Goal: Information Seeking & Learning: Learn about a topic

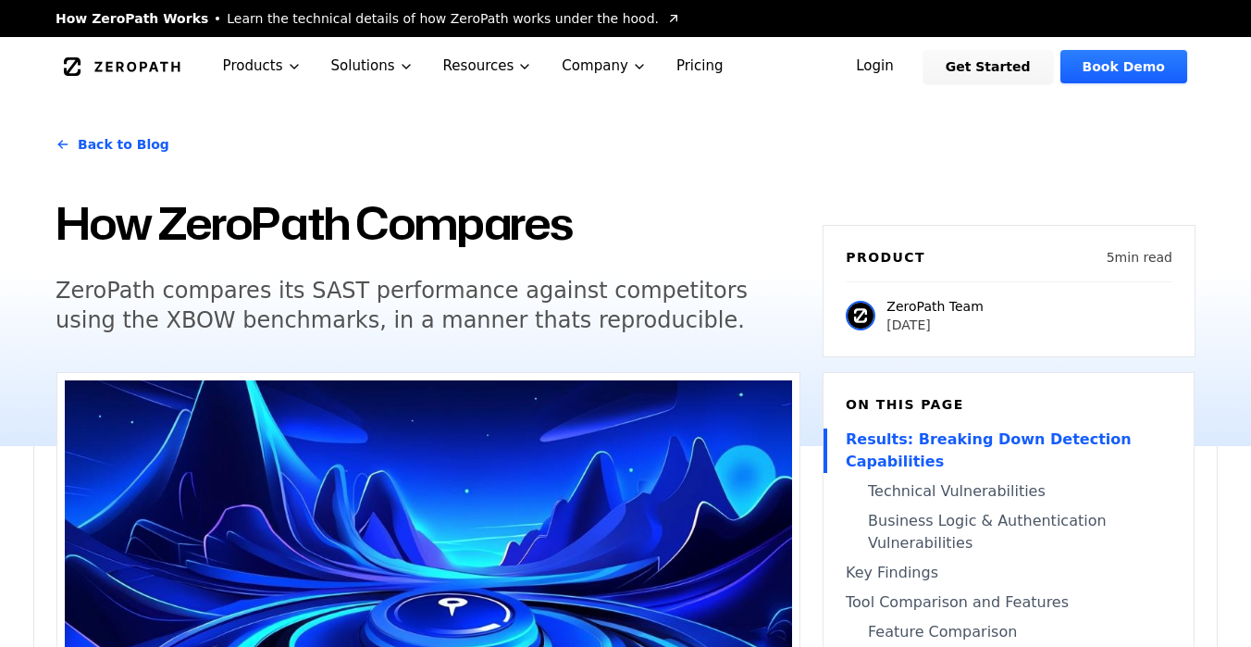
click at [127, 71] on icon "Global" at bounding box center [122, 66] width 117 height 19
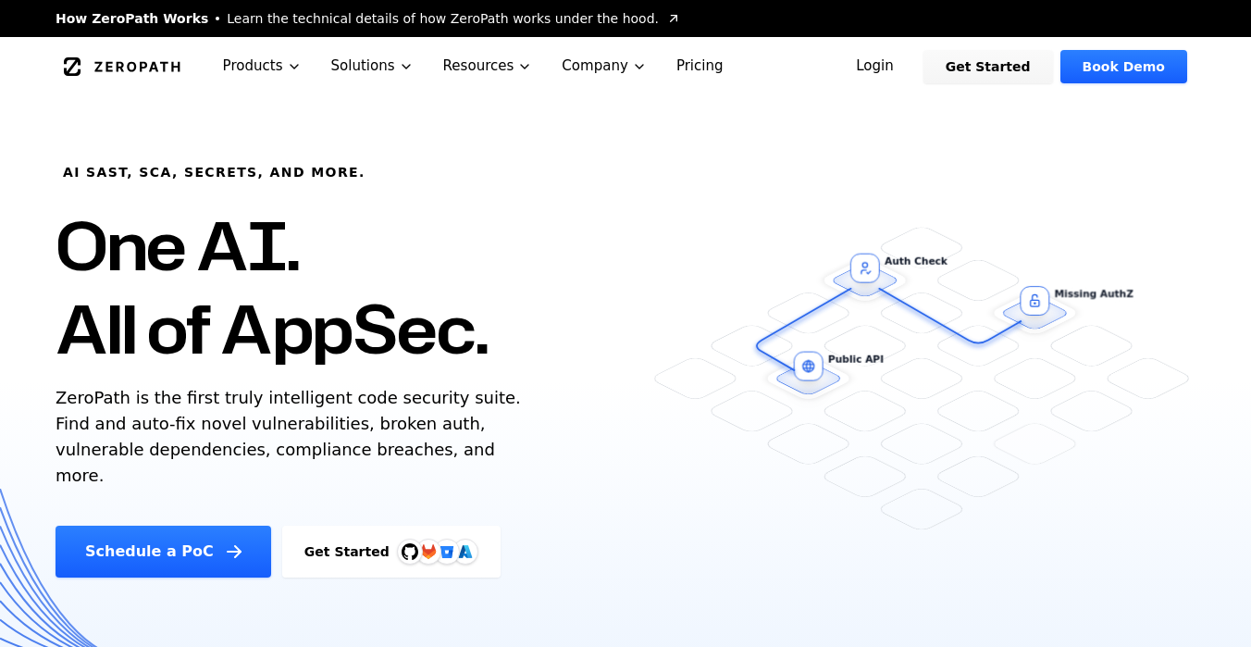
click at [692, 58] on link "Pricing" at bounding box center [700, 66] width 77 height 58
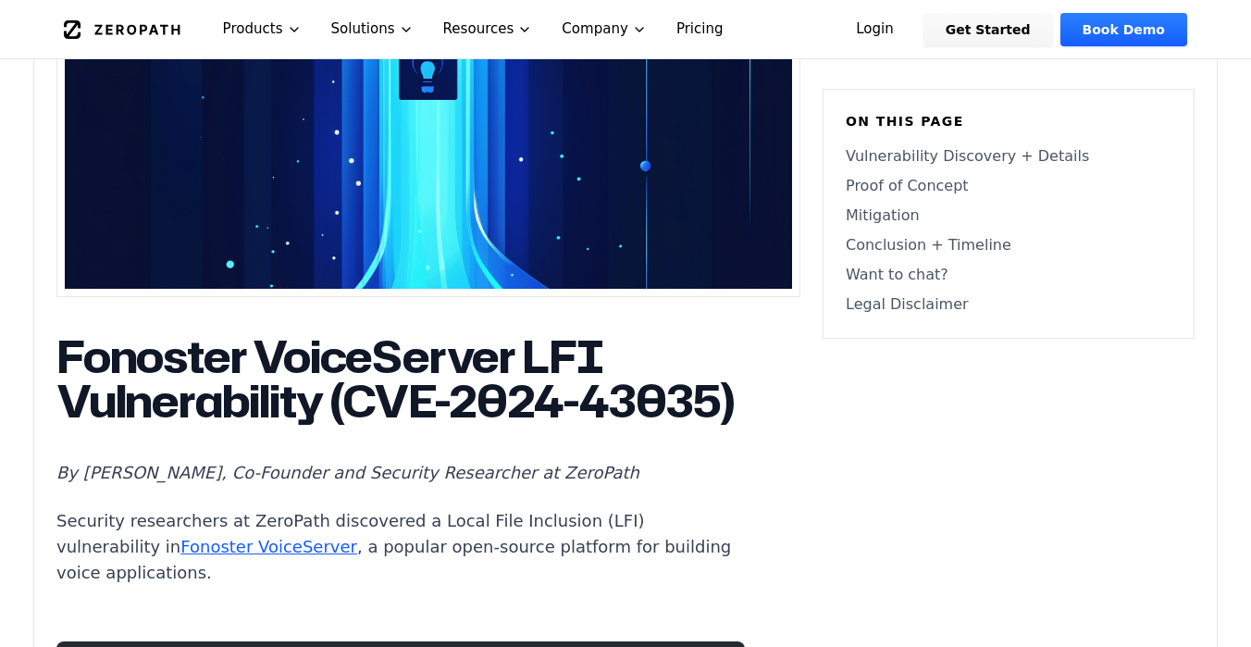
scroll to position [783, 0]
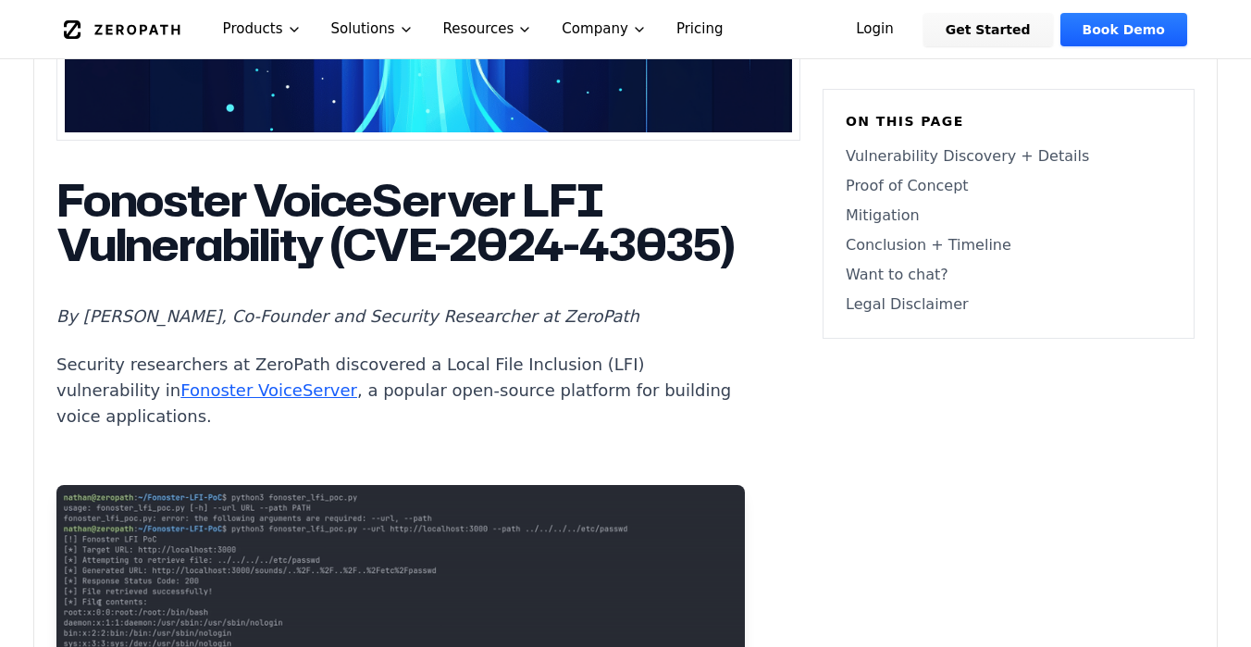
click at [180, 400] on link "Fonoster VoiceServer" at bounding box center [268, 389] width 177 height 19
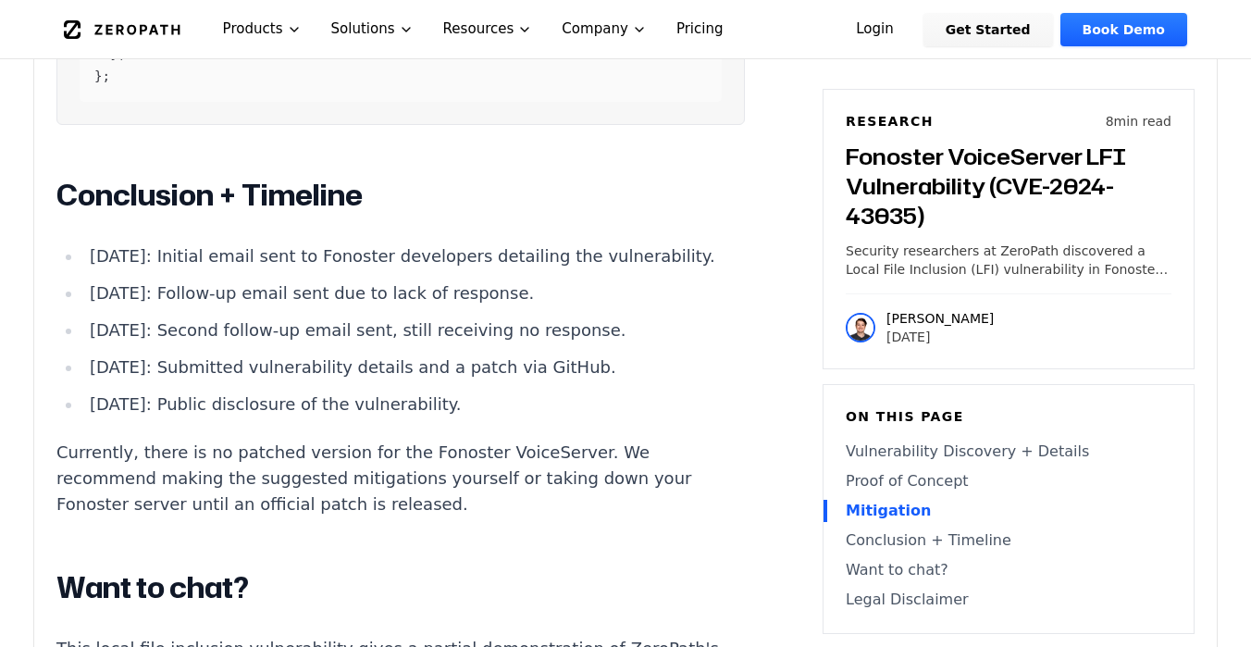
scroll to position [3879, 0]
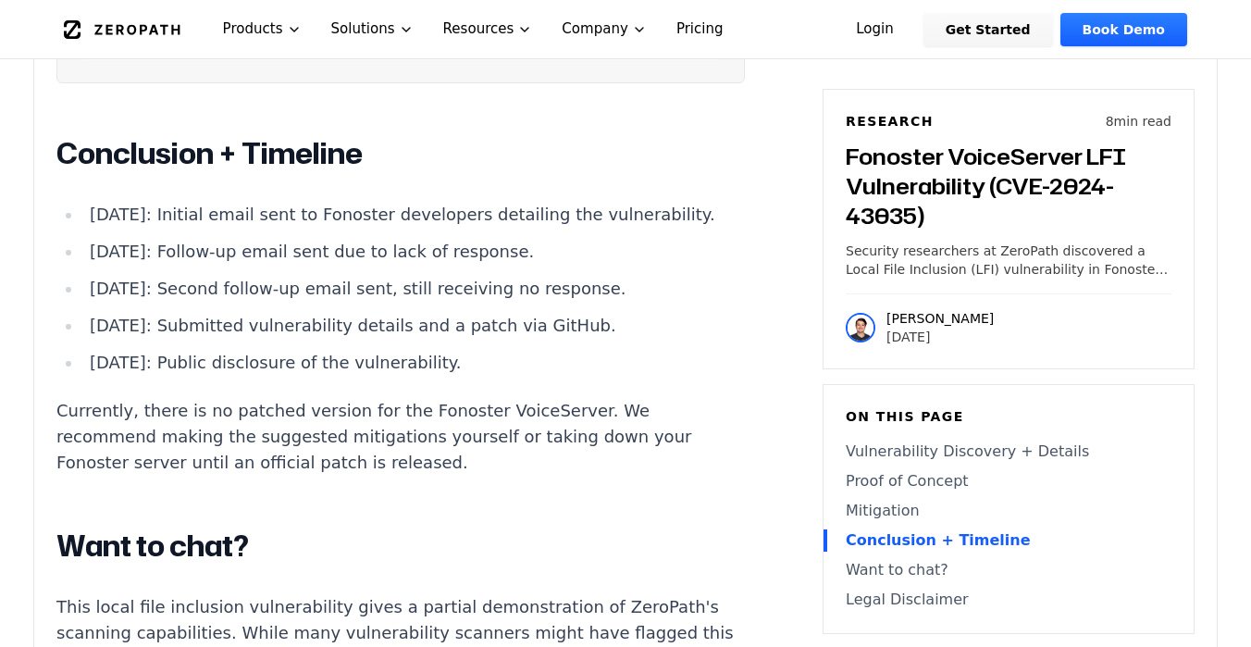
drag, startPoint x: 362, startPoint y: 192, endPoint x: 613, endPoint y: 186, distance: 250.8
click at [613, 202] on li "[DATE]: Initial email sent to Fonoster developers detailing the vulnerability." at bounding box center [413, 215] width 663 height 26
drag, startPoint x: 366, startPoint y: 198, endPoint x: 628, endPoint y: 190, distance: 262.0
click at [628, 202] on li "[DATE]: Initial email sent to Fonoster developers detailing the vulnerability." at bounding box center [413, 215] width 663 height 26
drag, startPoint x: 292, startPoint y: 242, endPoint x: 447, endPoint y: 241, distance: 154.5
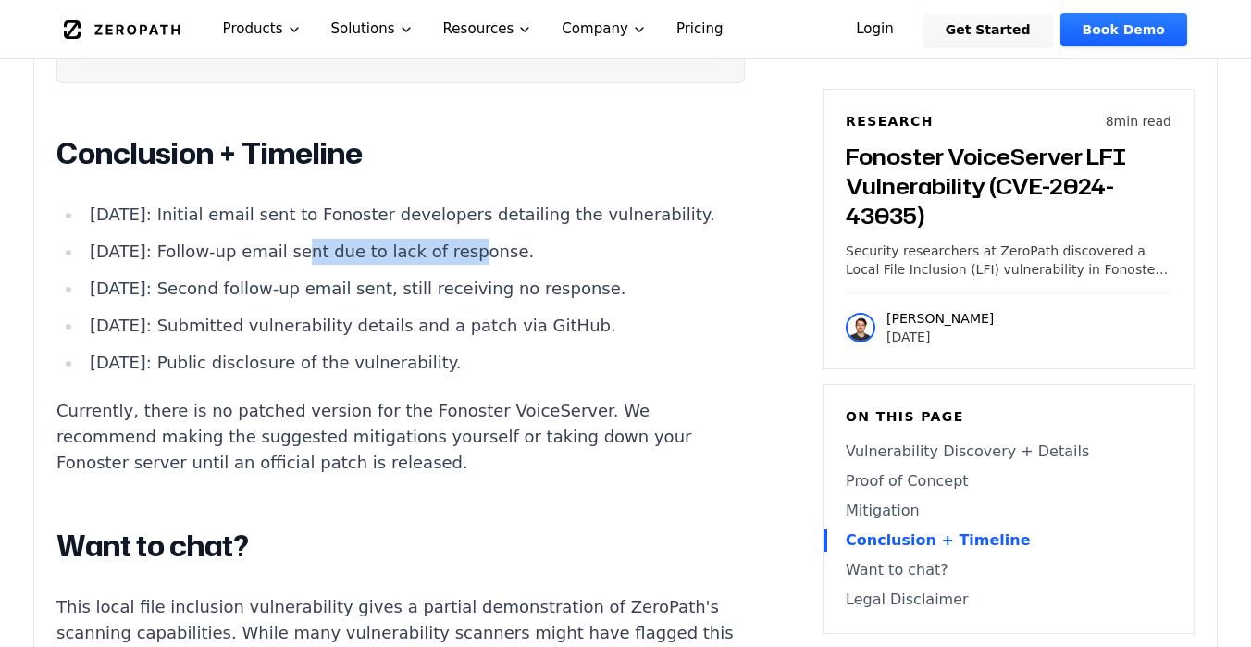
click at [447, 241] on li "[DATE]: Follow-up email sent due to lack of response." at bounding box center [413, 252] width 663 height 26
click at [316, 293] on ul "[DATE]: Initial email sent to Fonoster developers detailing the vulnerability. …" at bounding box center [400, 289] width 688 height 174
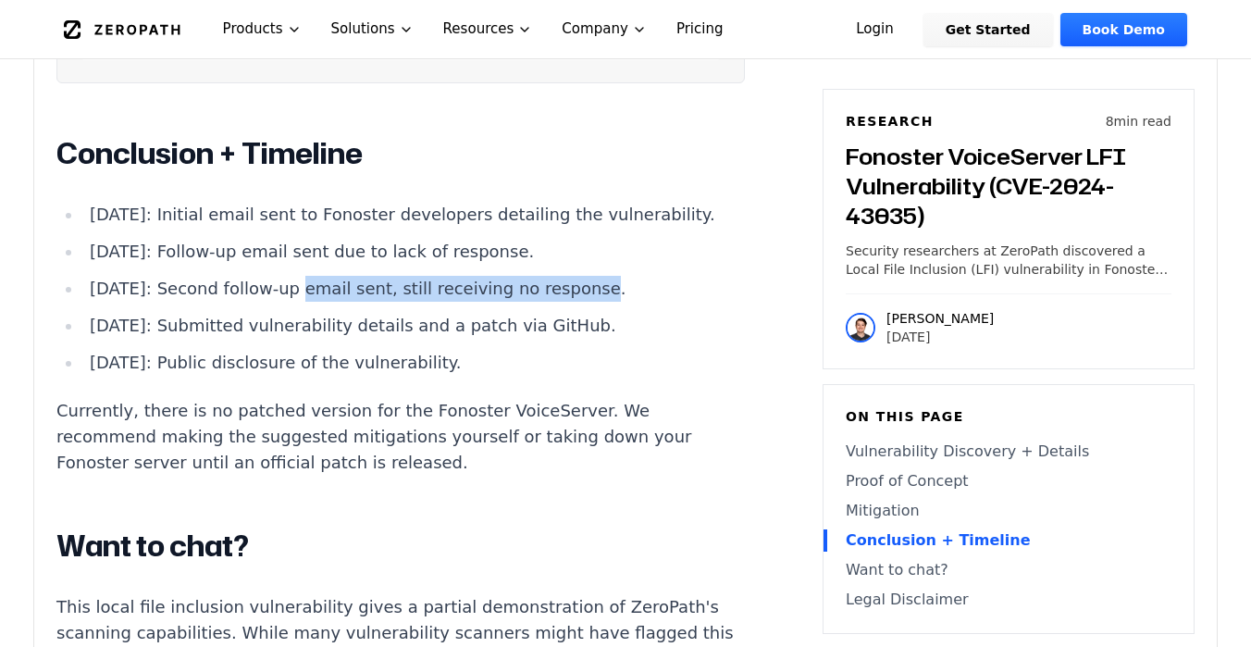
drag, startPoint x: 279, startPoint y: 274, endPoint x: 552, endPoint y: 266, distance: 273.1
click at [552, 276] on li "[DATE]: Second follow-up email sent, still receiving no response." at bounding box center [413, 289] width 663 height 26
drag, startPoint x: 271, startPoint y: 307, endPoint x: 619, endPoint y: 305, distance: 347.9
click at [619, 313] on li "[DATE]: Submitted vulnerability details and a patch via GitHub." at bounding box center [413, 326] width 663 height 26
click at [618, 313] on li "[DATE]: Submitted vulnerability details and a patch via GitHub." at bounding box center [413, 326] width 663 height 26
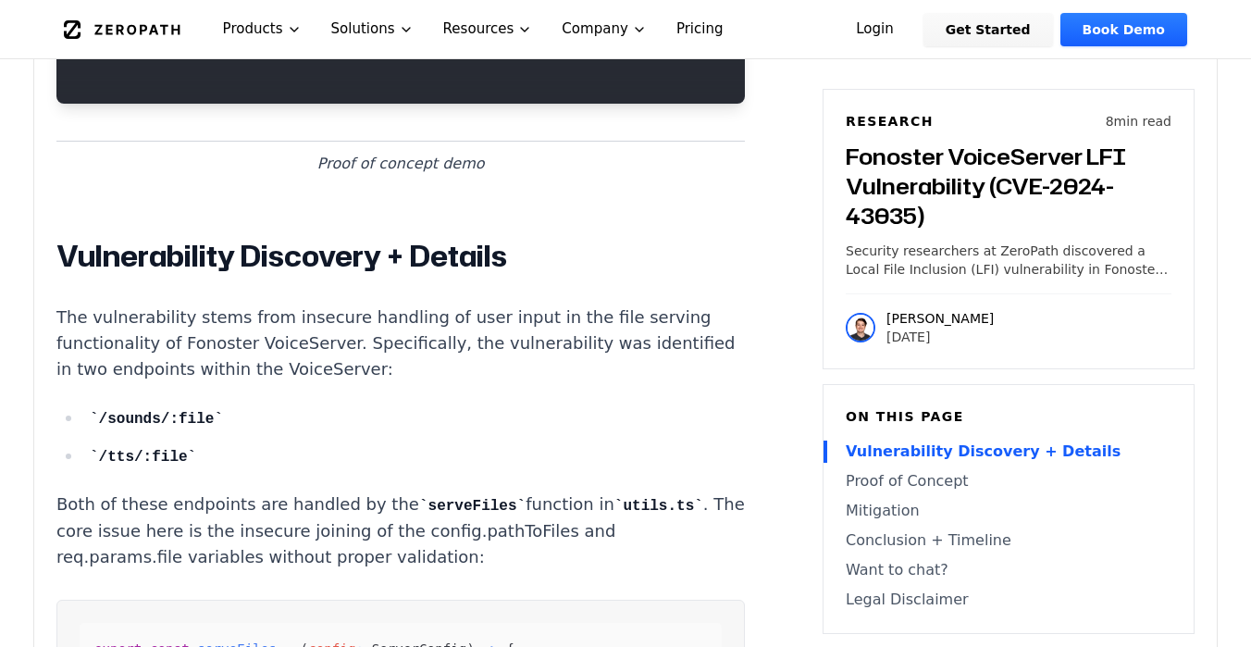
scroll to position [1605, 0]
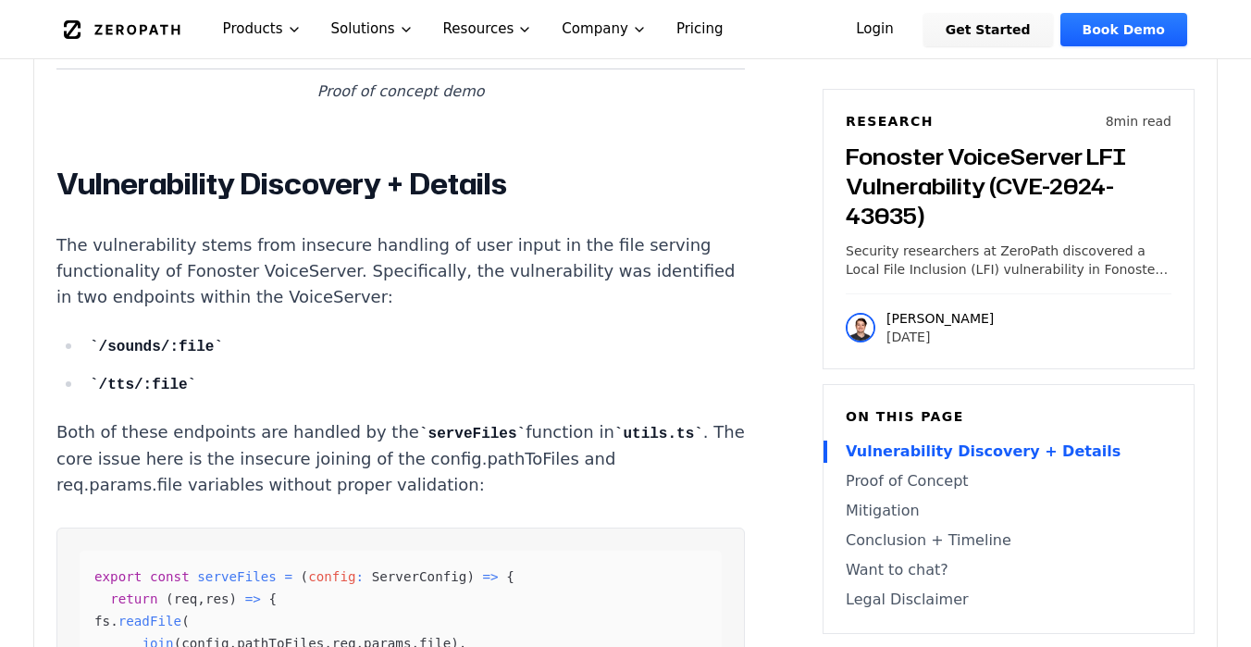
click at [242, 584] on span "serveFiles" at bounding box center [237, 576] width 80 height 15
copy span "serveFiles"
click at [230, 584] on span "serveFiles" at bounding box center [237, 576] width 80 height 15
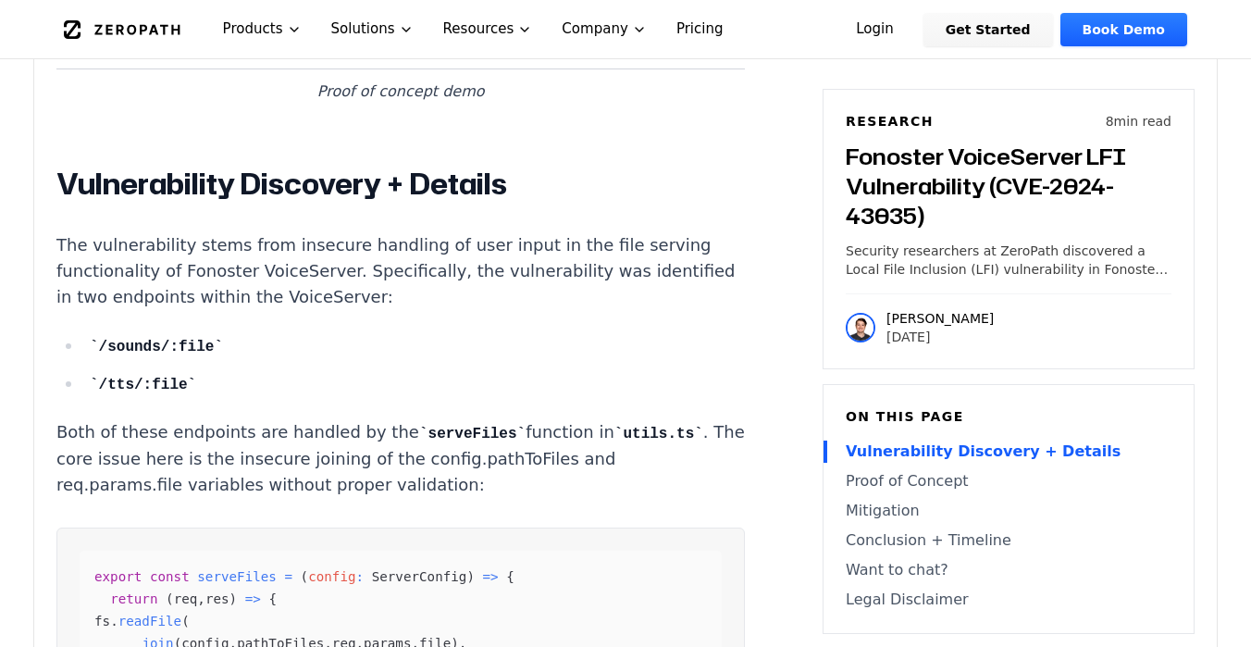
drag, startPoint x: 95, startPoint y: 587, endPoint x: 279, endPoint y: 588, distance: 183.2
copy code "export const serveFiles"
click at [215, 443] on p "Both of these endpoints are handled by the serveFiles function in utils.ts . Th…" at bounding box center [400, 458] width 688 height 79
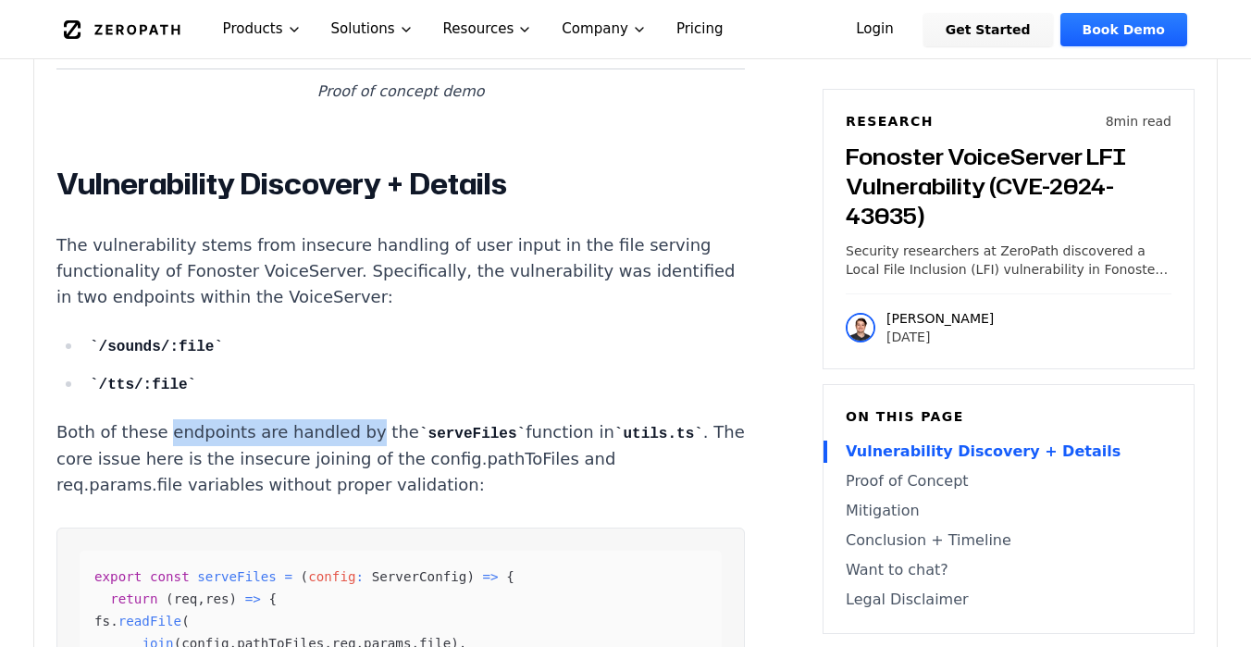
drag, startPoint x: 159, startPoint y: 443, endPoint x: 344, endPoint y: 438, distance: 185.2
click at [344, 438] on p "Both of these endpoints are handled by the serveFiles function in utils.ts . Th…" at bounding box center [400, 458] width 688 height 79
drag, startPoint x: 313, startPoint y: 445, endPoint x: 432, endPoint y: 459, distance: 120.2
click at [408, 452] on p "Both of these endpoints are handled by the serveFiles function in utils.ts . Th…" at bounding box center [400, 458] width 688 height 79
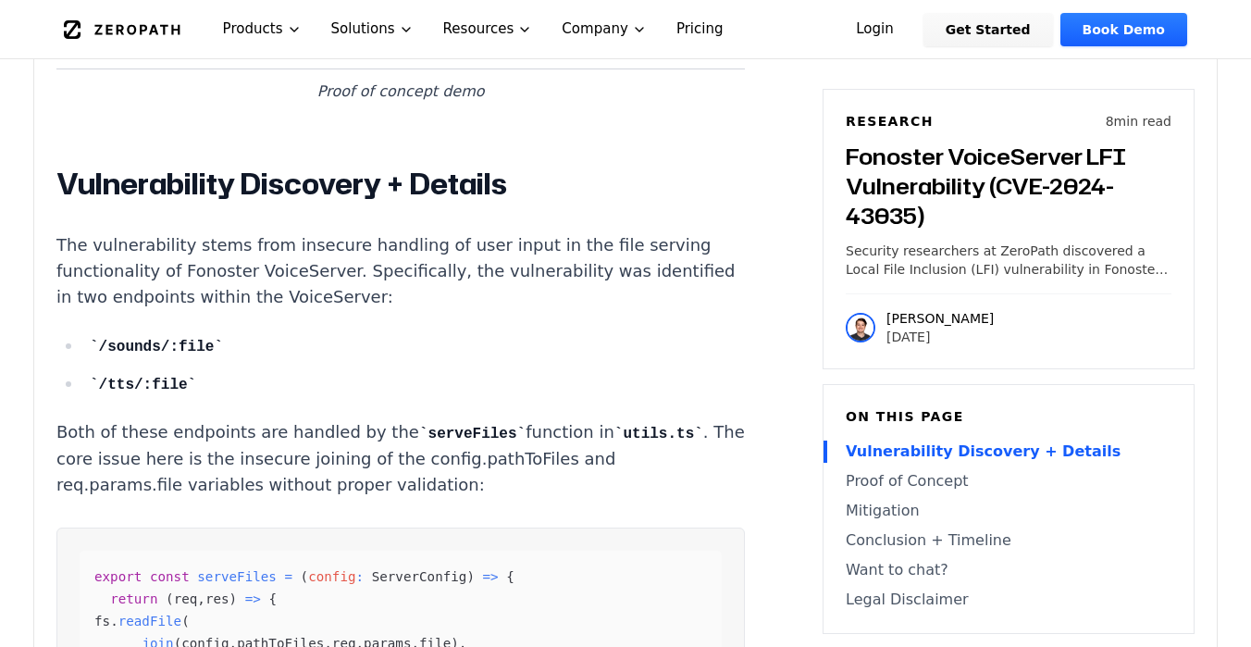
click at [432, 459] on p "Both of these endpoints are handled by the serveFiles function in utils.ts . Th…" at bounding box center [400, 458] width 688 height 79
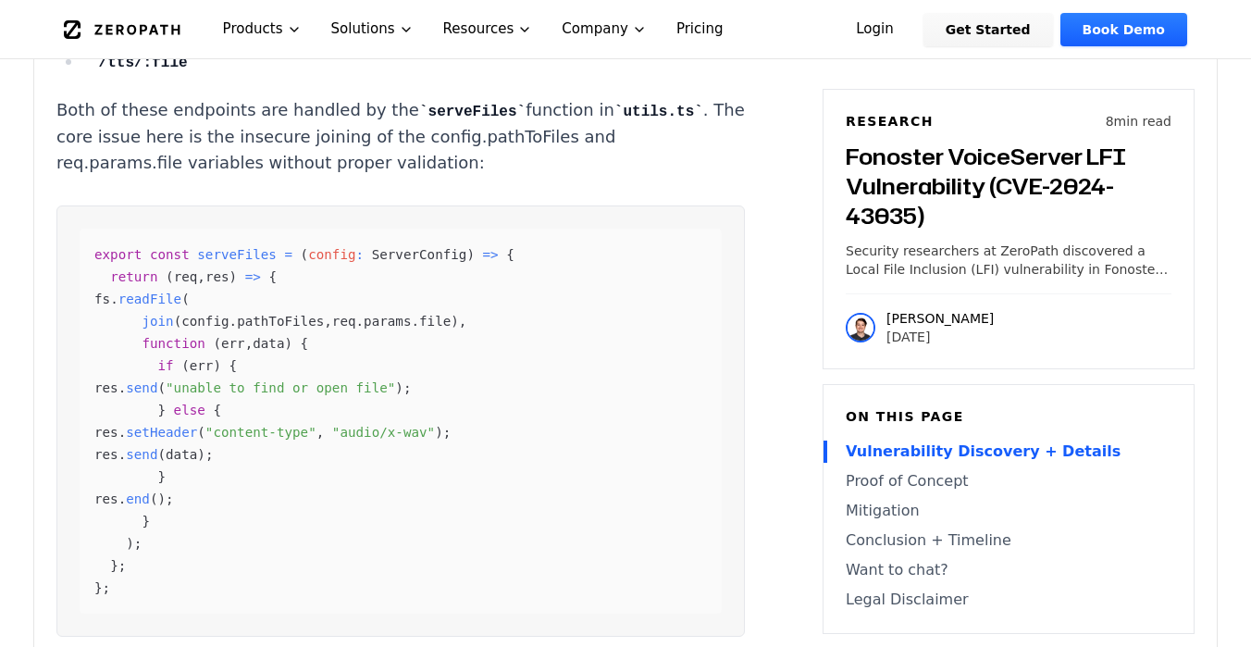
scroll to position [1923, 0]
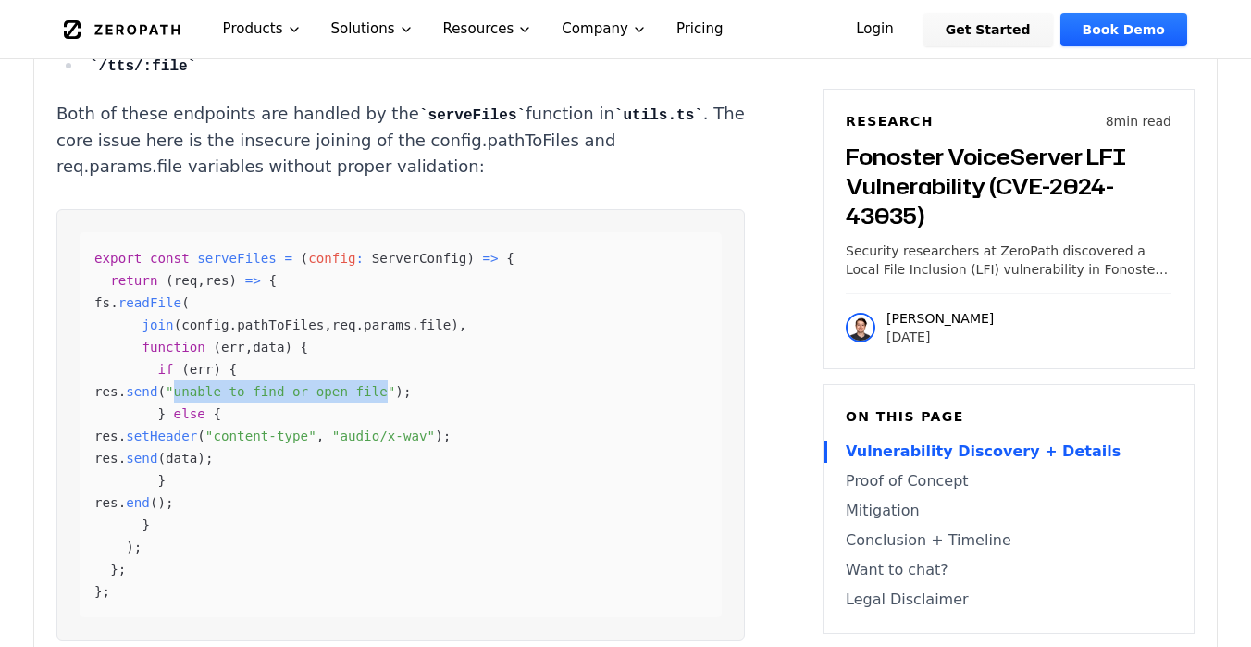
drag, startPoint x: 254, startPoint y: 406, endPoint x: 466, endPoint y: 402, distance: 212.9
click at [395, 399] on span ""unable to find or open file"" at bounding box center [280, 391] width 229 height 15
copy span "unable to find or open file"
click at [337, 510] on div "export const serveFiles = ( config : ServerConfig ) => { return ( req , res ) =…" at bounding box center [401, 424] width 642 height 385
drag, startPoint x: 175, startPoint y: 451, endPoint x: 278, endPoint y: 449, distance: 102.7
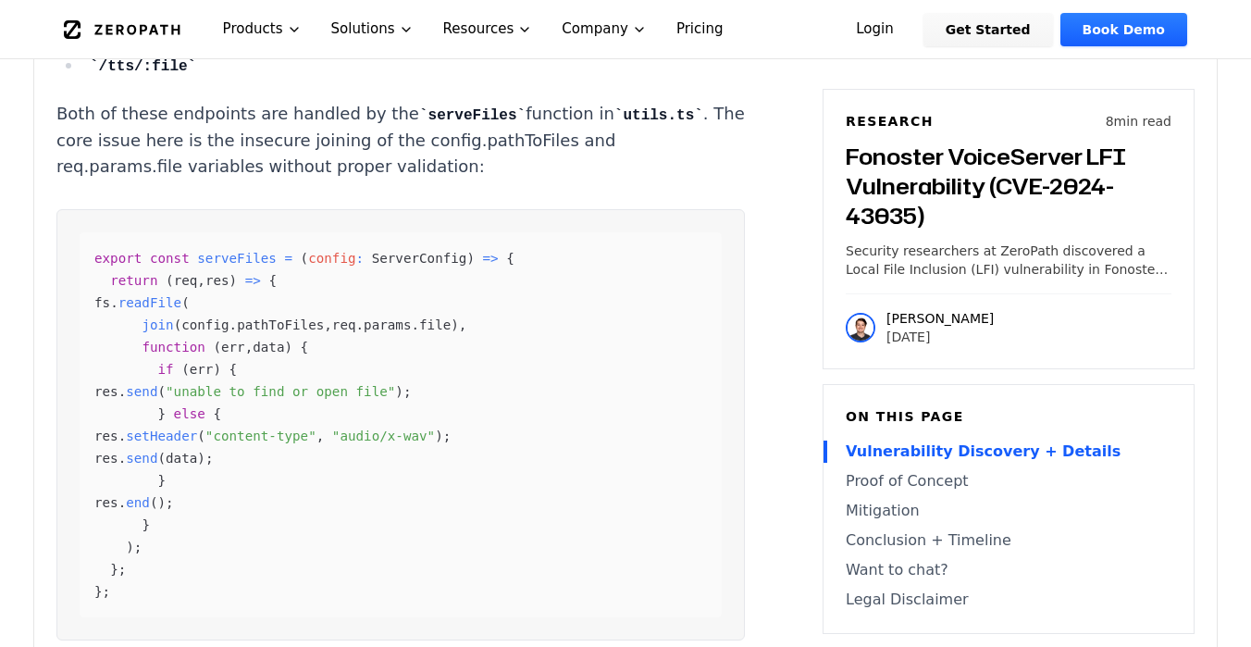
click at [278, 449] on code "export const serveFiles = ( config : ServerConfig ) => { return ( req , res ) =…" at bounding box center [304, 425] width 420 height 348
copy code "res . setHeader"
click at [105, 151] on p "Both of these endpoints are handled by the serveFiles function in utils.ts . Th…" at bounding box center [400, 140] width 688 height 79
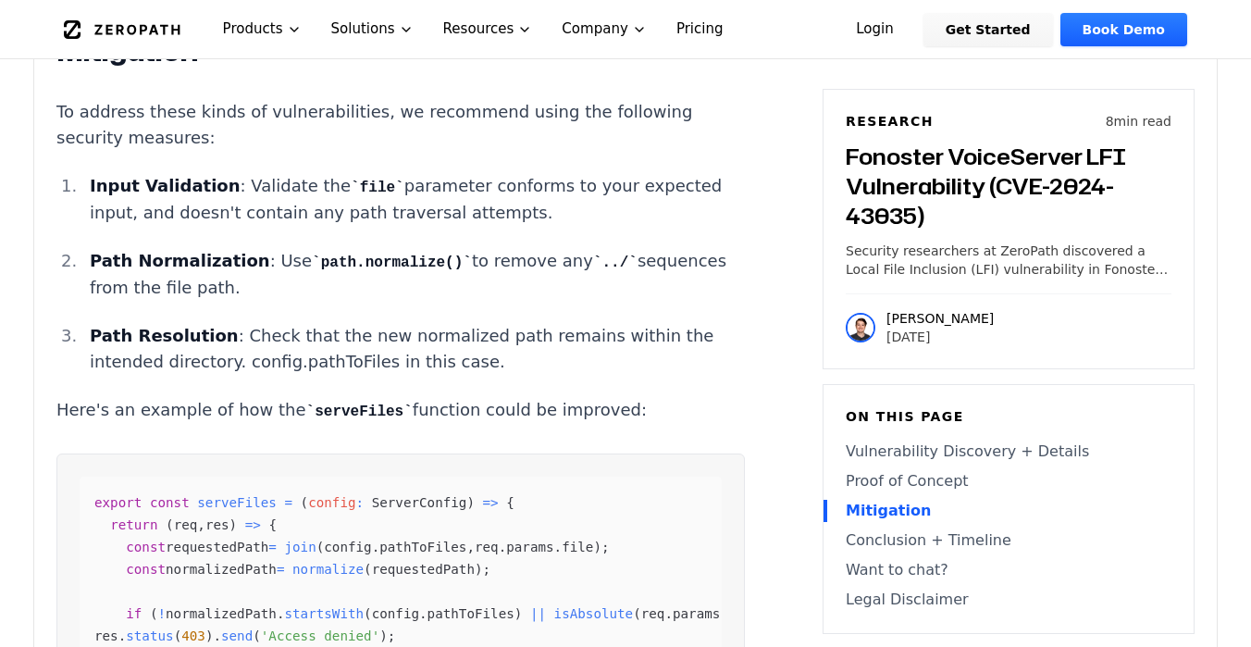
scroll to position [3056, 0]
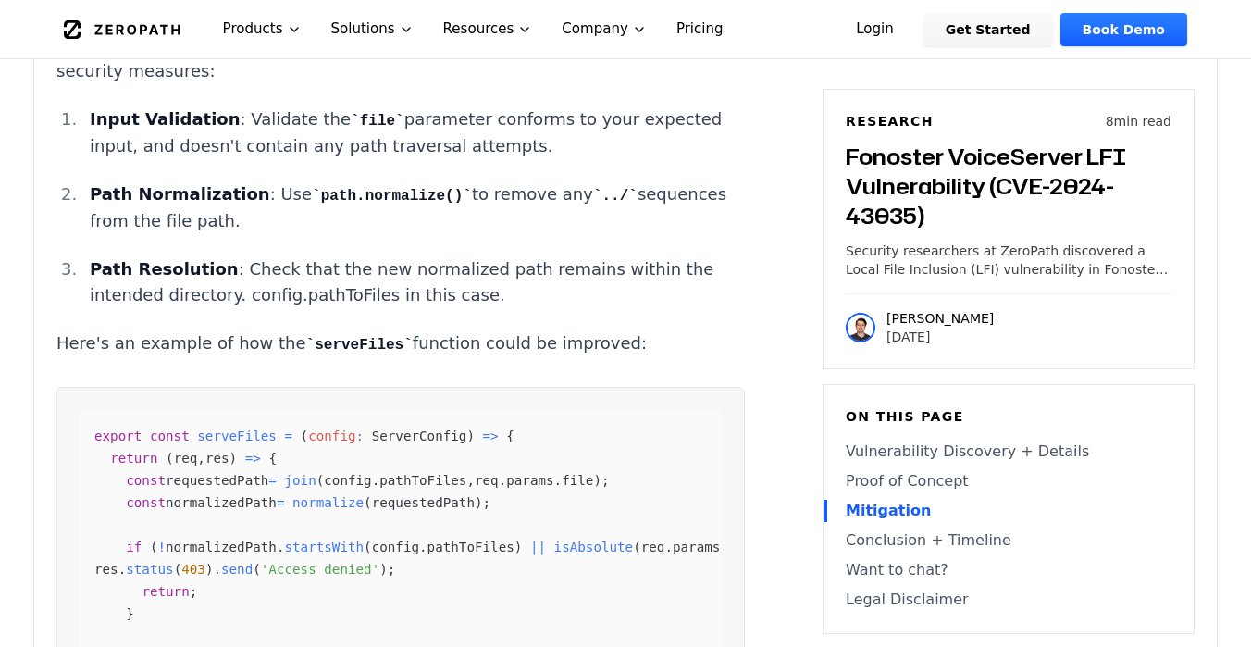
click at [236, 428] on span "serveFiles" at bounding box center [237, 435] width 80 height 15
copy span "serveFiles"
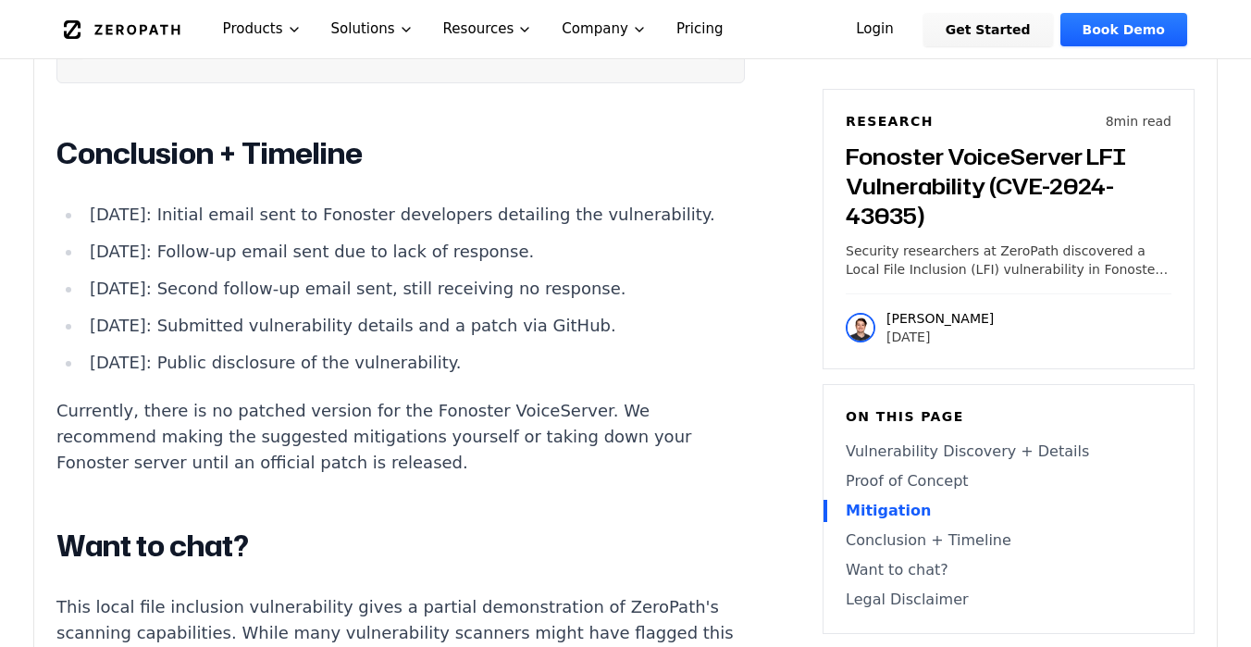
scroll to position [3889, 0]
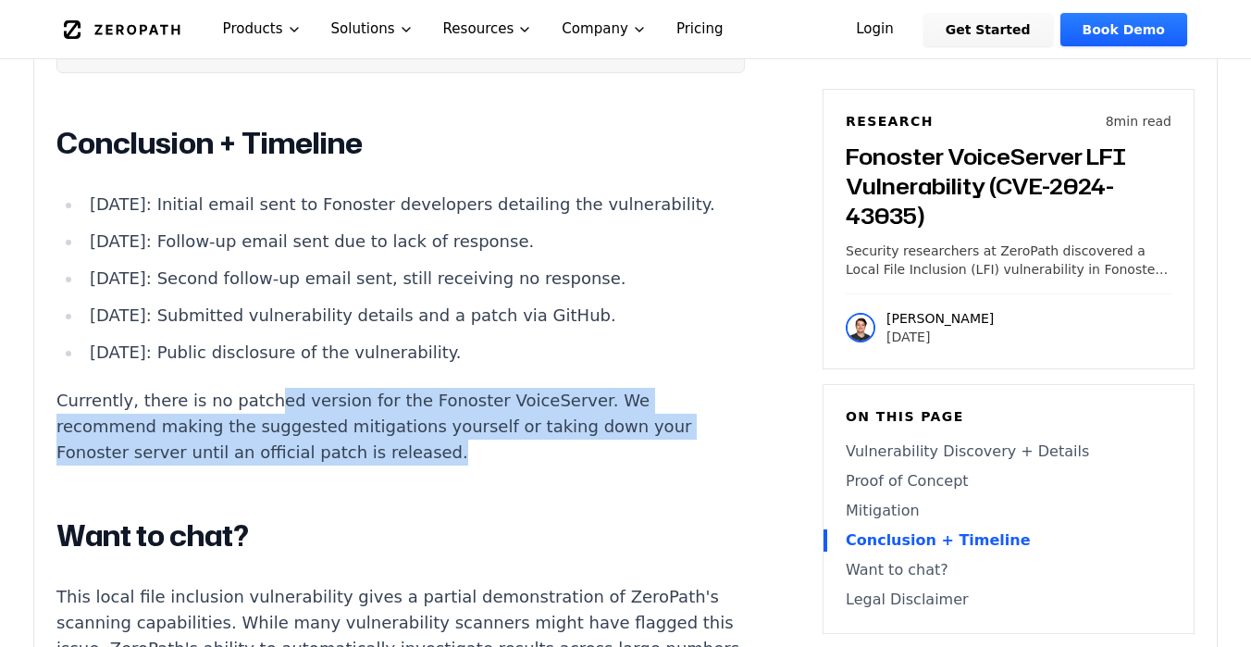
drag, startPoint x: 259, startPoint y: 378, endPoint x: 579, endPoint y: 445, distance: 327.0
click at [579, 445] on p "Currently, there is no patched version for the Fonoster VoiceServer. We recomme…" at bounding box center [400, 427] width 688 height 78
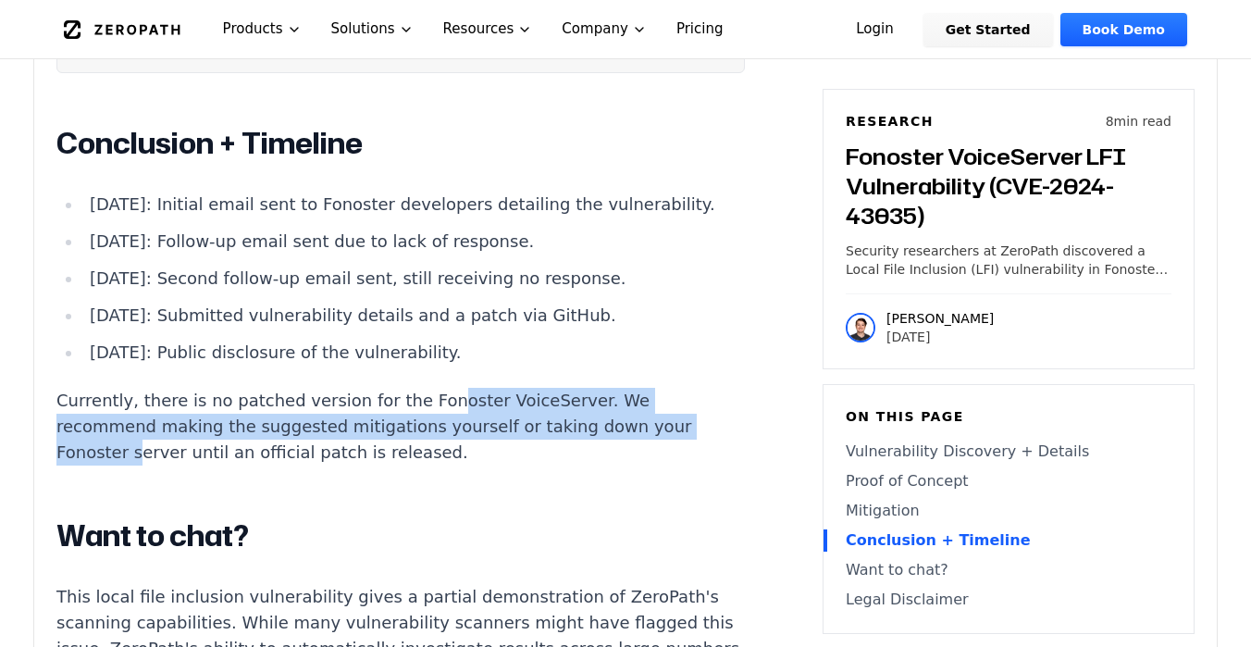
drag, startPoint x: 543, startPoint y: 419, endPoint x: 415, endPoint y: 373, distance: 136.7
click at [415, 388] on p "Currently, there is no patched version for the Fonoster VoiceServer. We recomme…" at bounding box center [400, 427] width 688 height 78
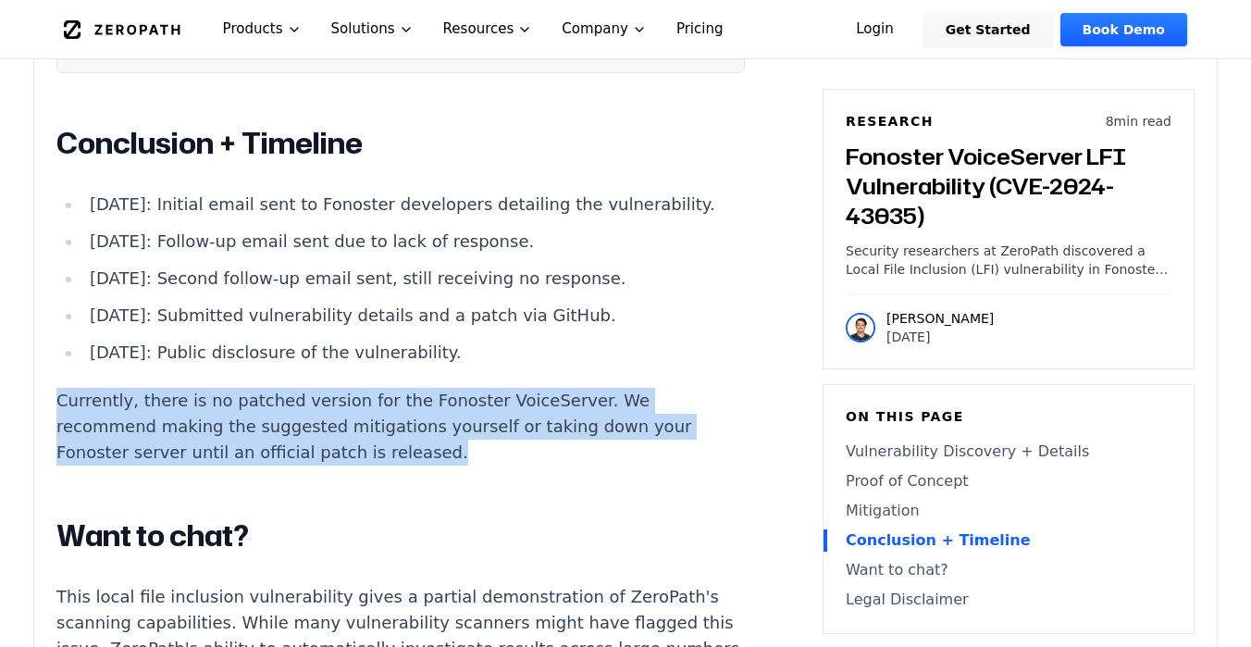
drag, startPoint x: 383, startPoint y: 367, endPoint x: 437, endPoint y: 440, distance: 89.9
click at [437, 440] on p "Currently, there is no patched version for the Fonoster VoiceServer. We recomme…" at bounding box center [400, 427] width 688 height 78
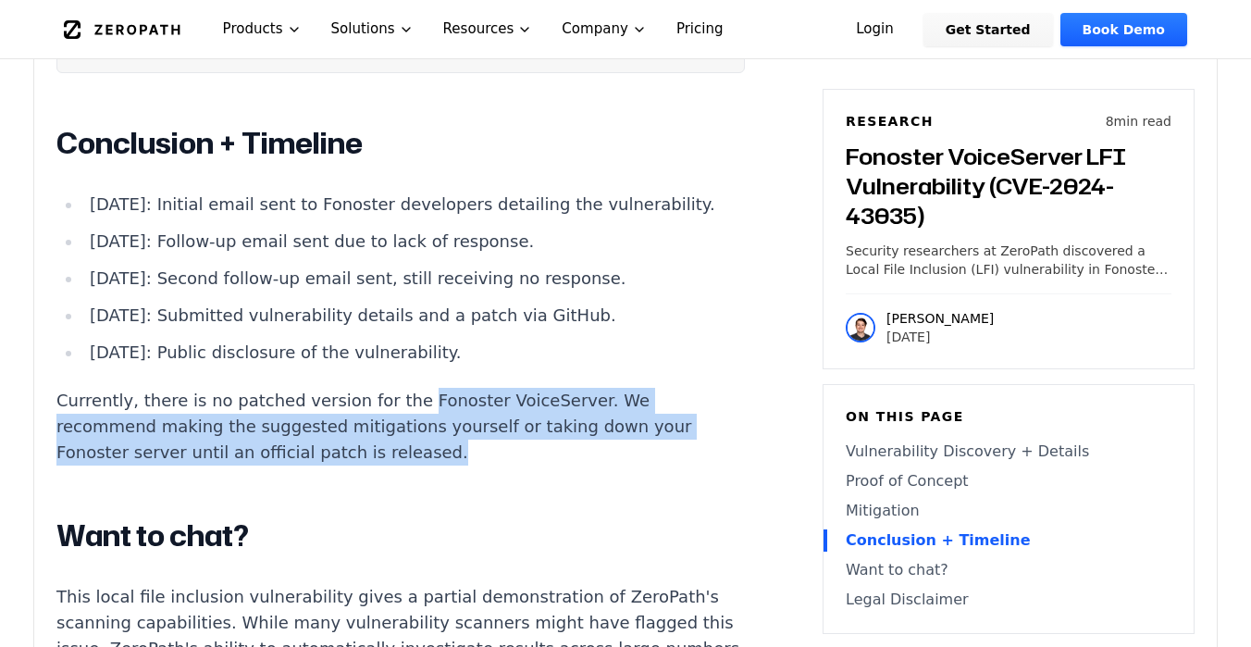
drag, startPoint x: 429, startPoint y: 426, endPoint x: 384, endPoint y: 380, distance: 64.1
click at [385, 388] on p "Currently, there is no patched version for the Fonoster VoiceServer. We recomme…" at bounding box center [400, 427] width 688 height 78
click at [384, 388] on p "Currently, there is no patched version for the Fonoster VoiceServer. We recomme…" at bounding box center [400, 427] width 688 height 78
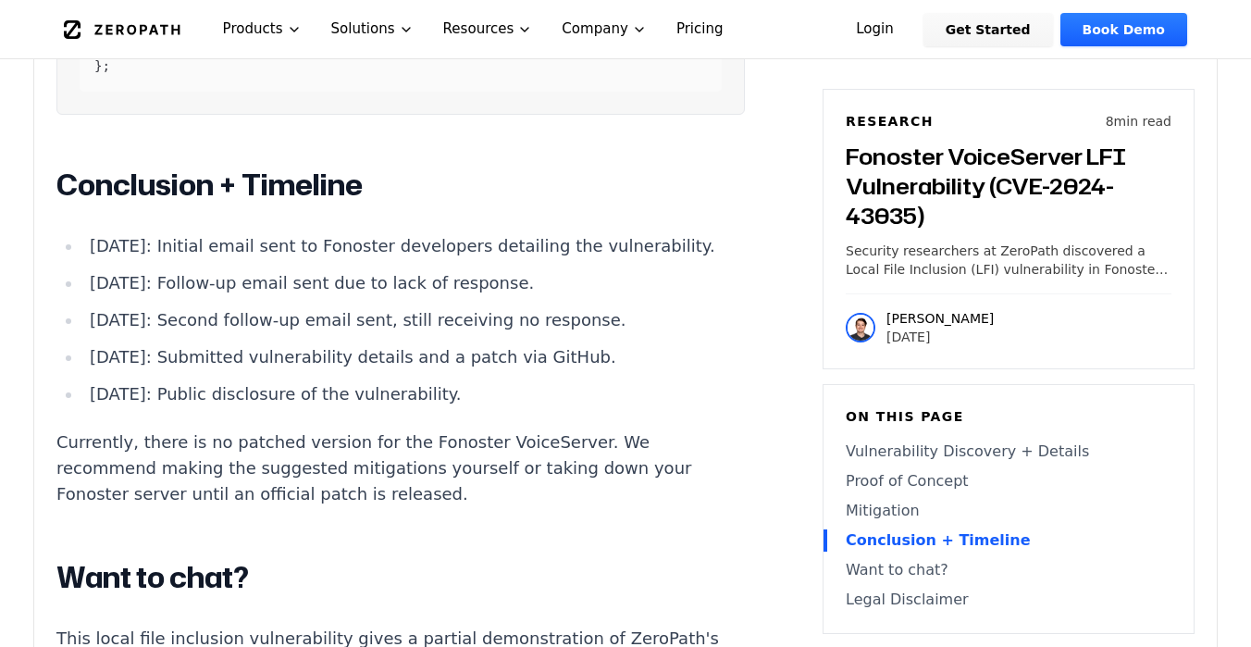
scroll to position [3865, 0]
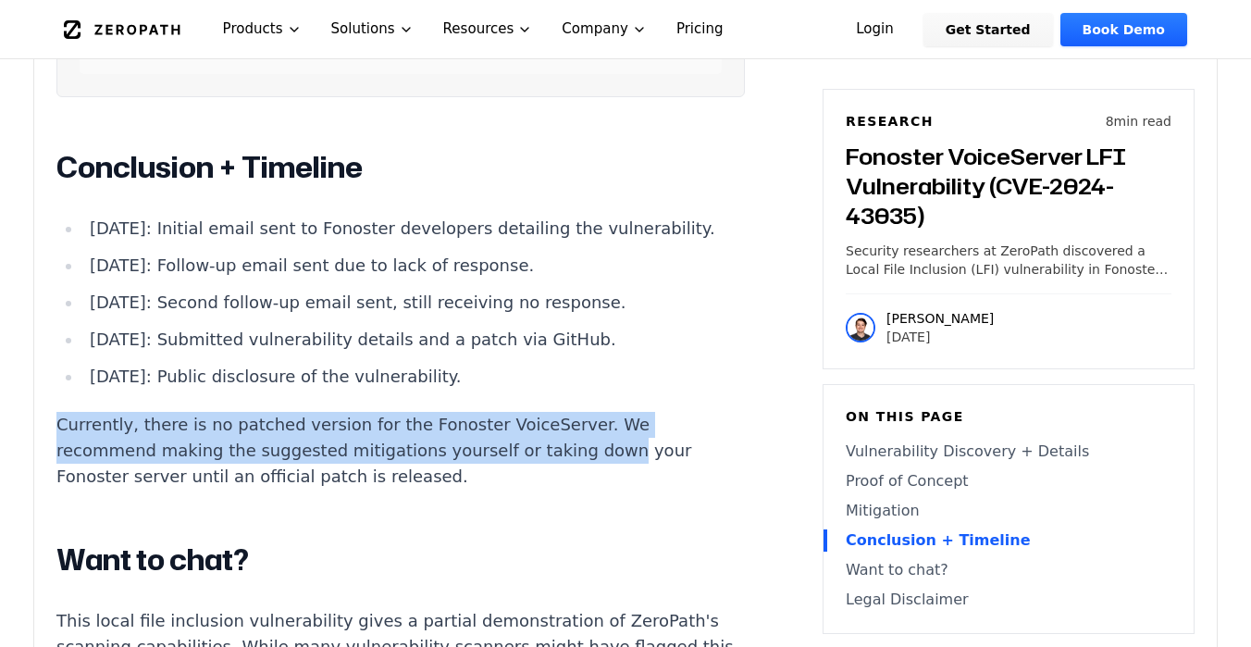
drag, startPoint x: 384, startPoint y: 380, endPoint x: 431, endPoint y: 442, distance: 77.9
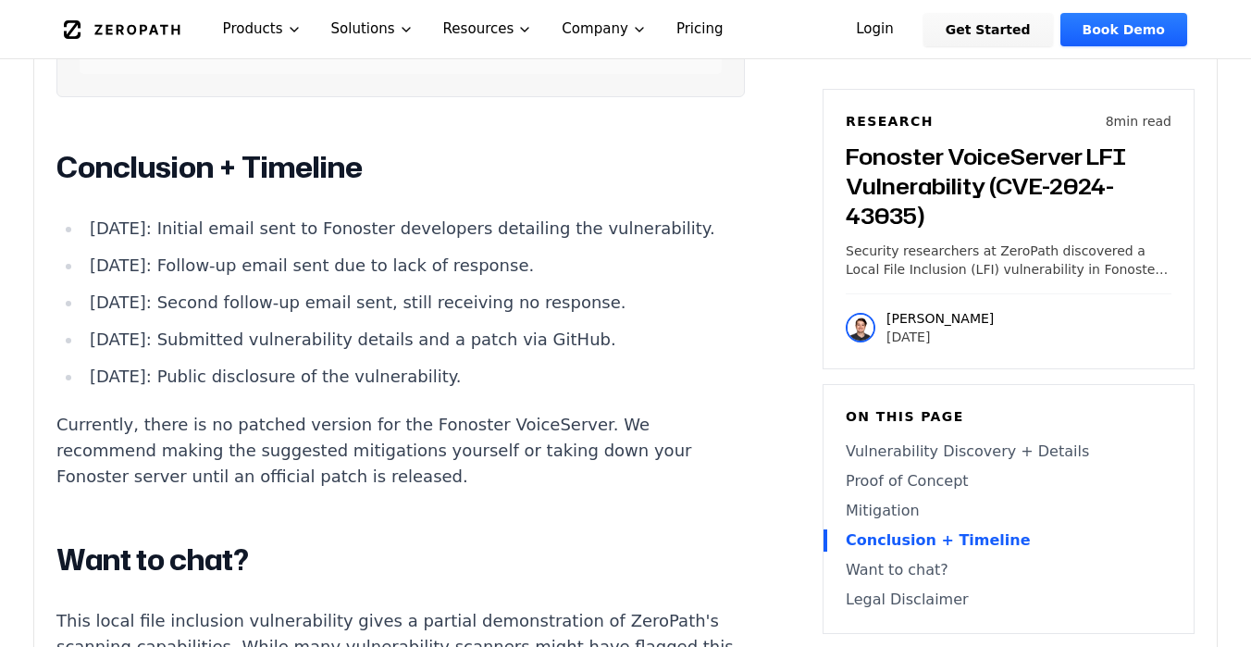
click at [431, 442] on p "Currently, there is no patched version for the Fonoster VoiceServer. We recomme…" at bounding box center [400, 451] width 688 height 78
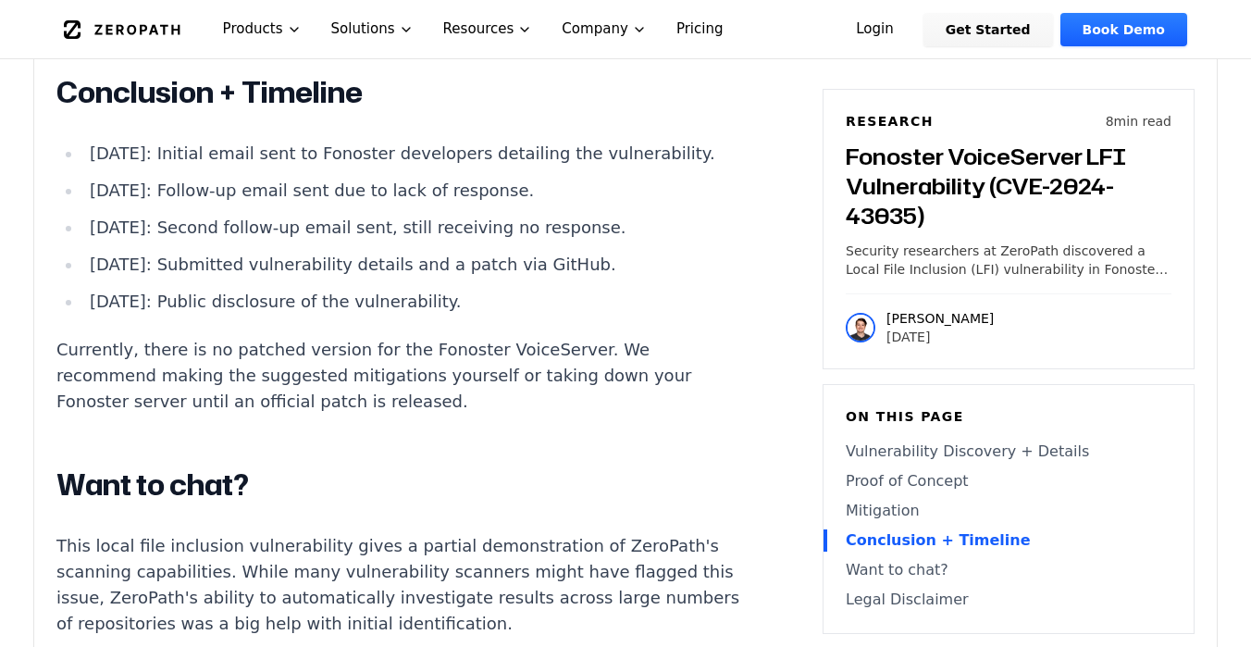
scroll to position [3834, 0]
